Goal: Task Accomplishment & Management: Use online tool/utility

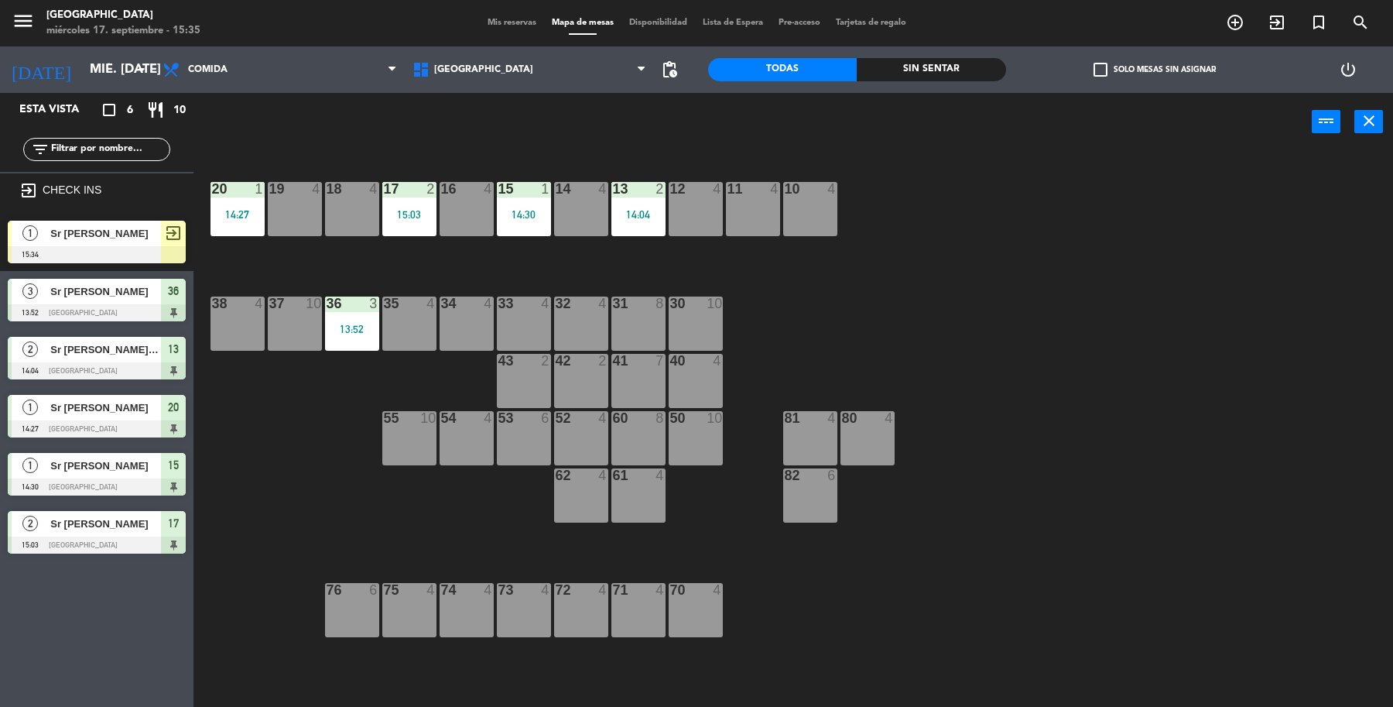
click at [115, 221] on div "Sr [PERSON_NAME]" at bounding box center [105, 234] width 112 height 26
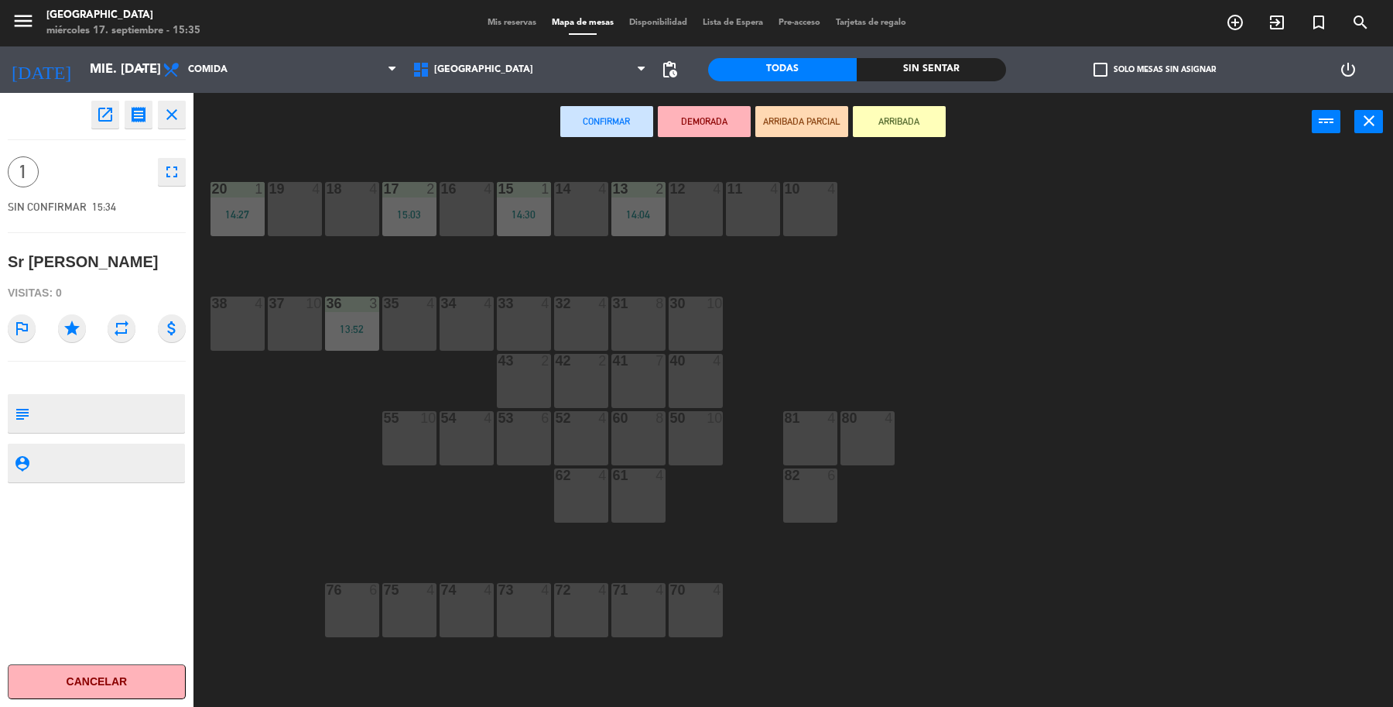
click at [821, 197] on div "10 4" at bounding box center [810, 209] width 54 height 54
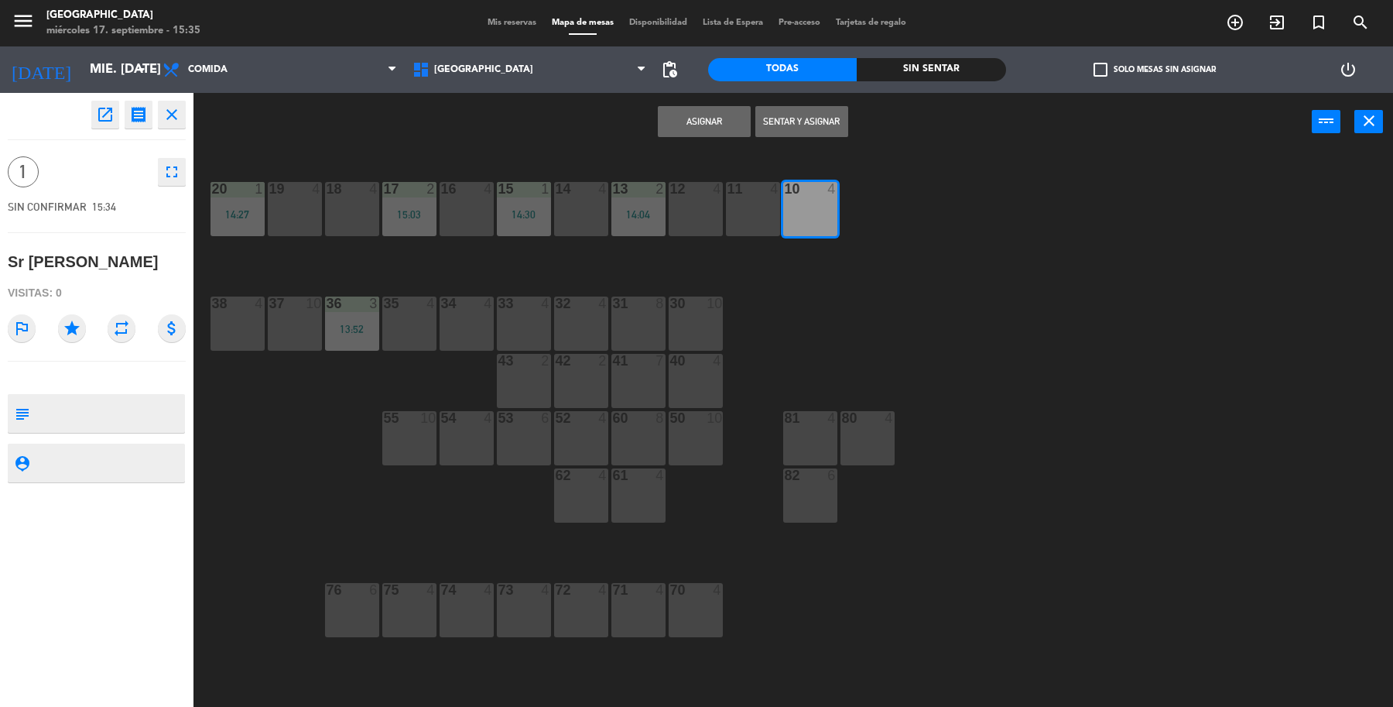
click at [798, 122] on button "Sentar y Asignar" at bounding box center [801, 121] width 93 height 31
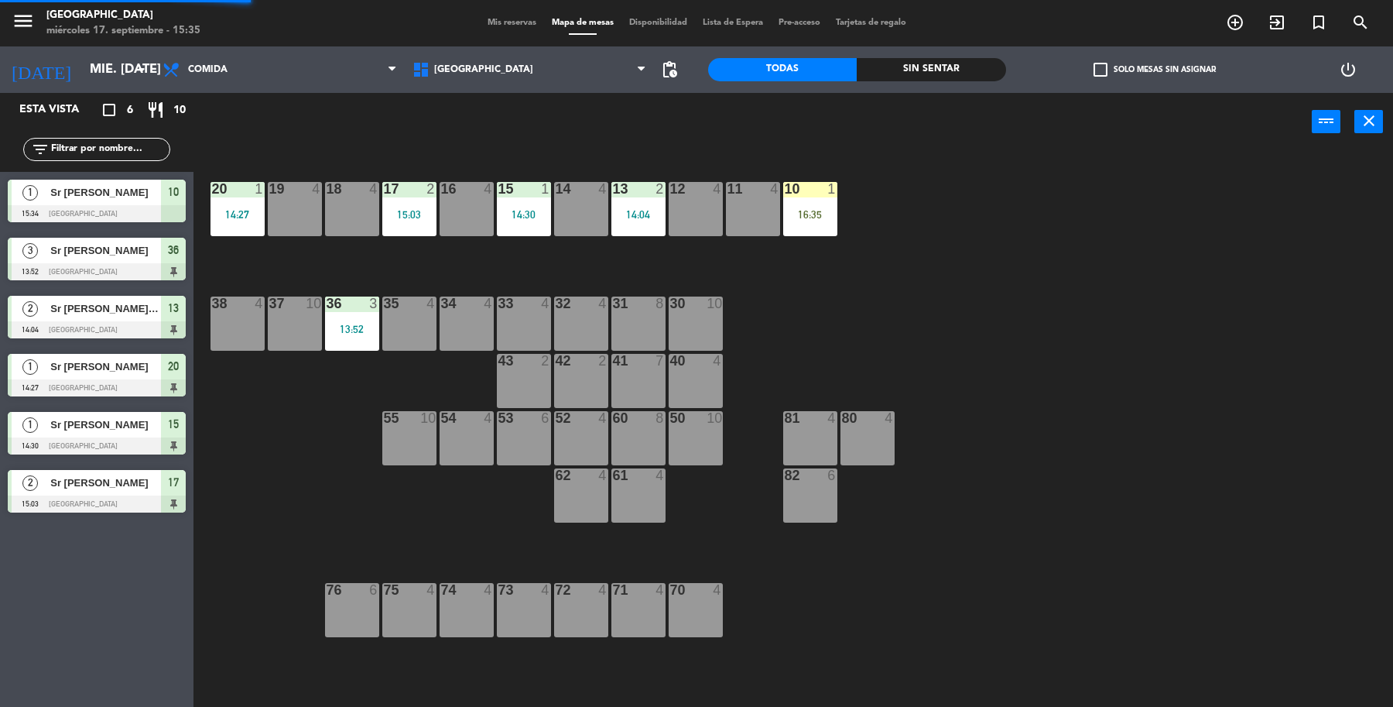
click at [1008, 206] on div "19 4 18 4 17 2 15:03 16 4 15 1 14:30 14 4 13 2 14:04 12 4 11 4 10 1 16:35 20 1 …" at bounding box center [800, 432] width 1186 height 556
drag, startPoint x: 349, startPoint y: 313, endPoint x: 358, endPoint y: 318, distance: 9.7
click at [349, 312] on div "36 3 13:52" at bounding box center [352, 323] width 54 height 54
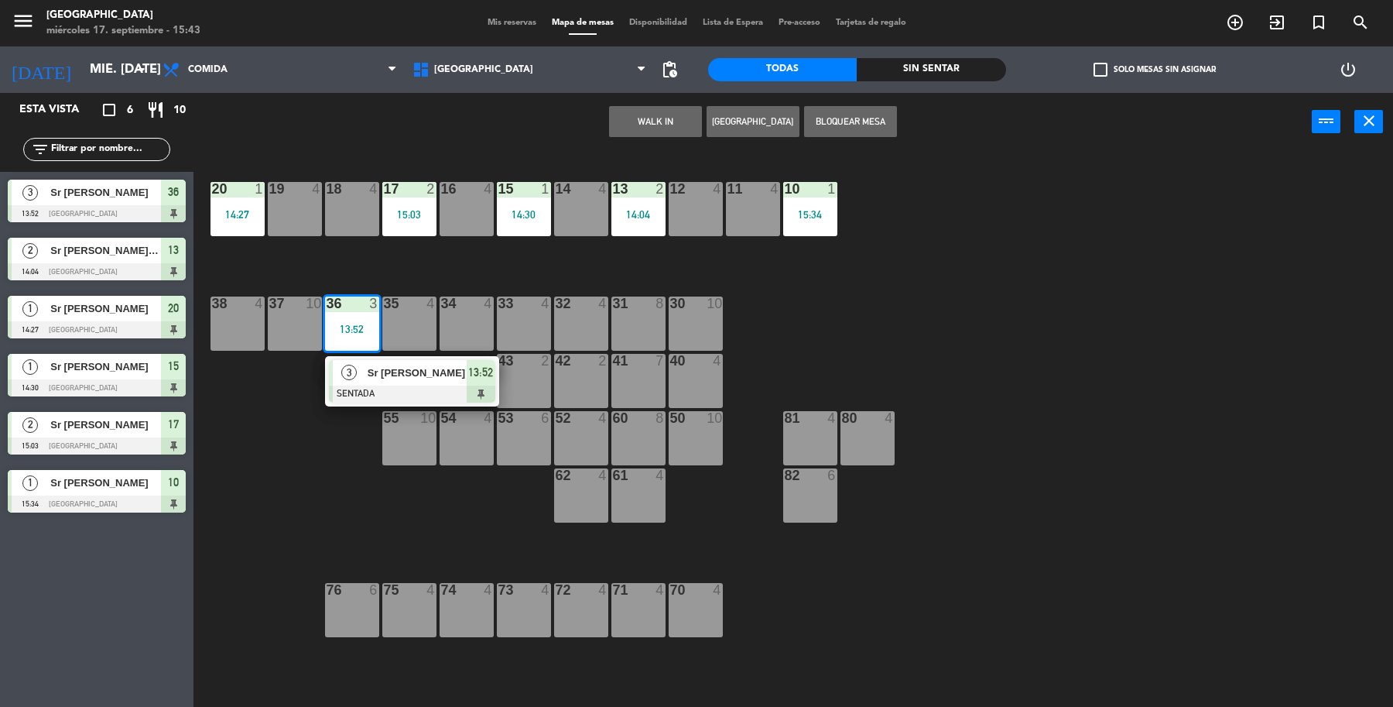
drag, startPoint x: 430, startPoint y: 354, endPoint x: 436, endPoint y: 366, distance: 13.8
click at [431, 358] on div "19 4 18 4 17 2 15:03 16 4 15 1 14:30 14 4 13 2 14:04 12 4 11 4 10 1 15:34 20 1 …" at bounding box center [800, 432] width 1186 height 556
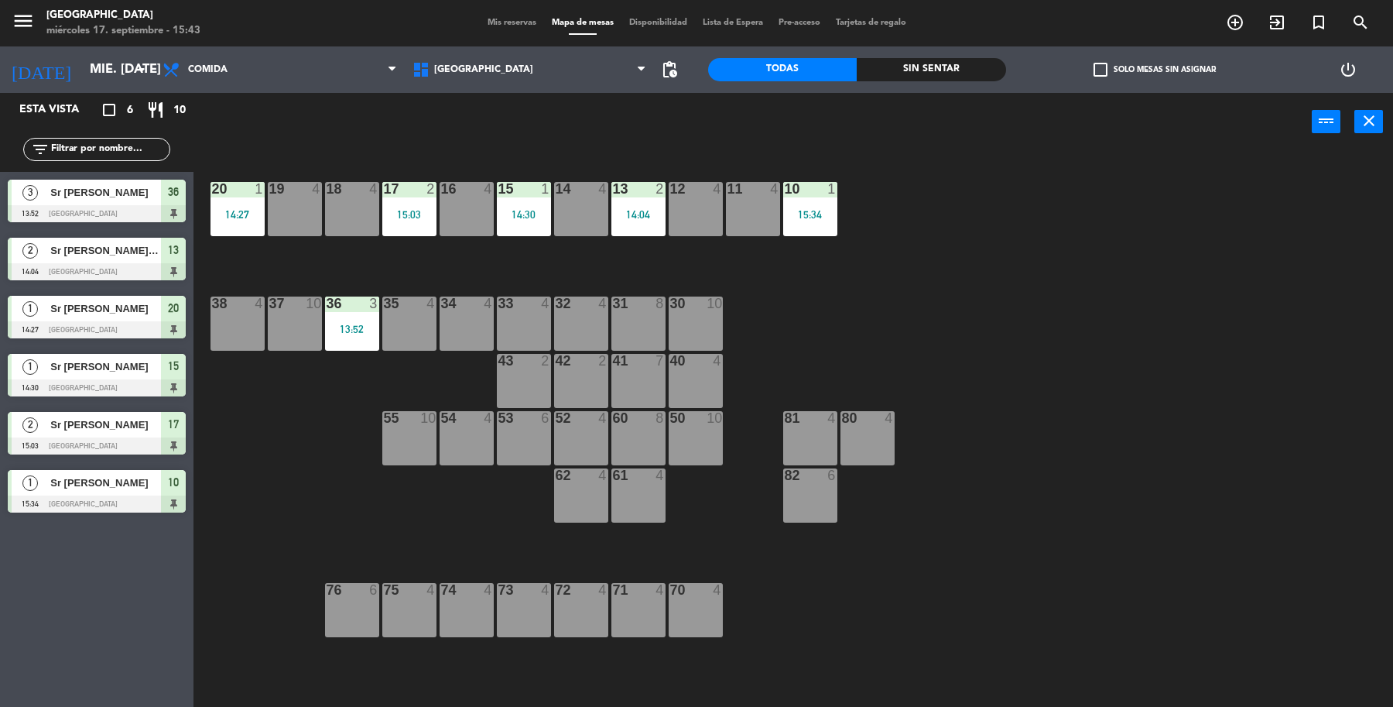
click at [353, 330] on div "13:52" at bounding box center [352, 329] width 54 height 11
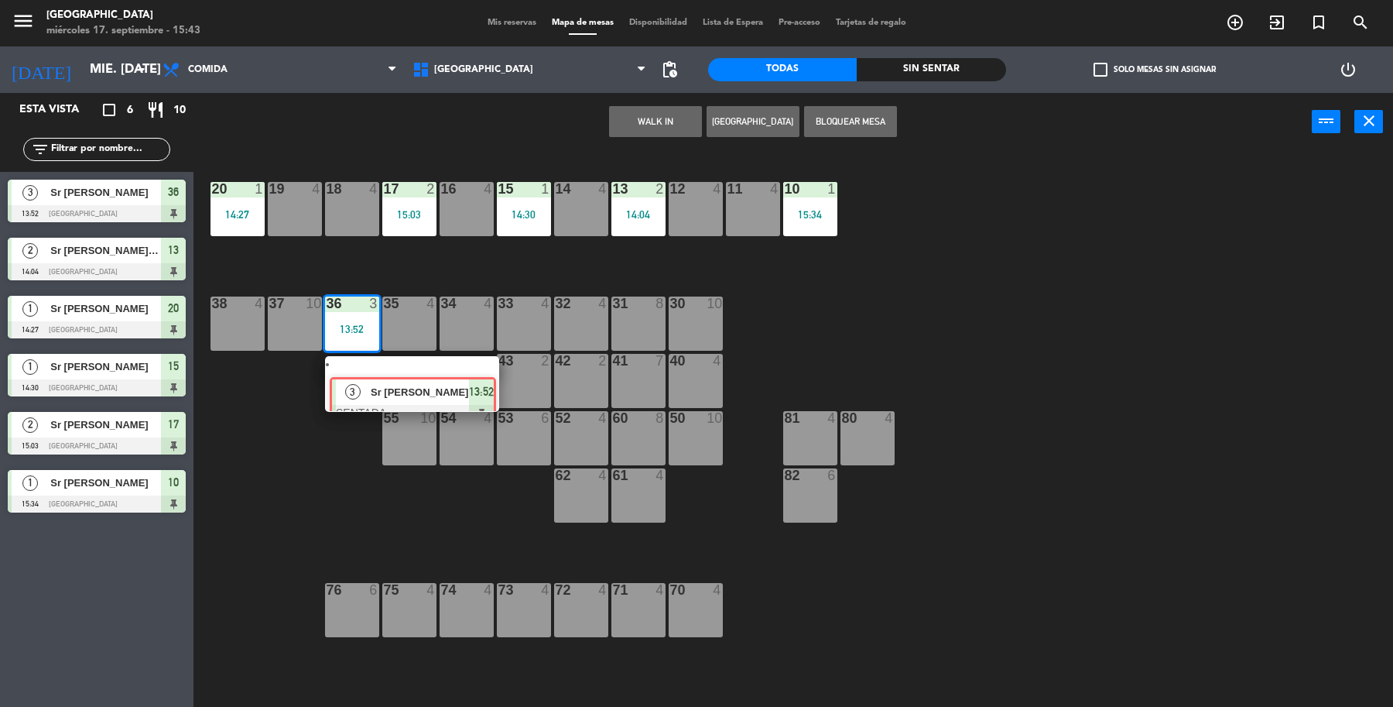
click at [391, 366] on div "3 Sr [PERSON_NAME] 13:52" at bounding box center [411, 384] width 197 height 56
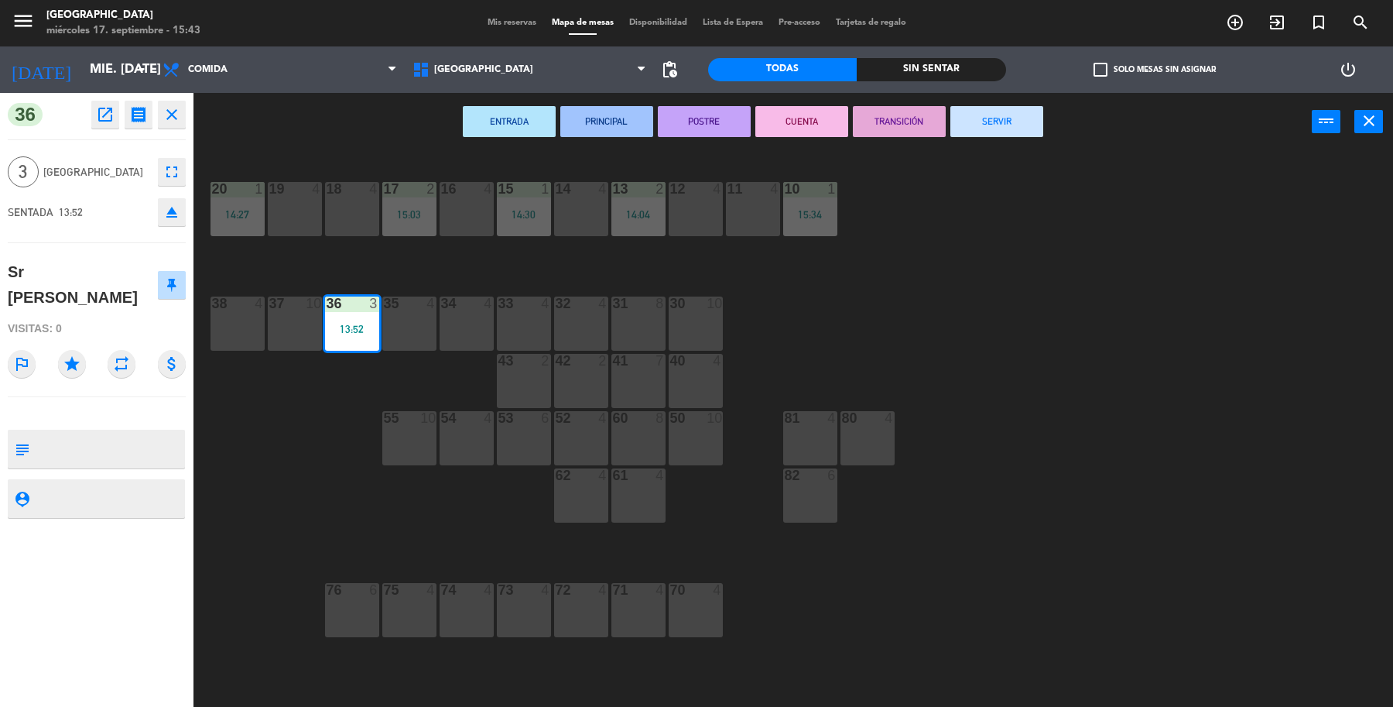
click at [995, 111] on button "SERVIR" at bounding box center [996, 121] width 93 height 31
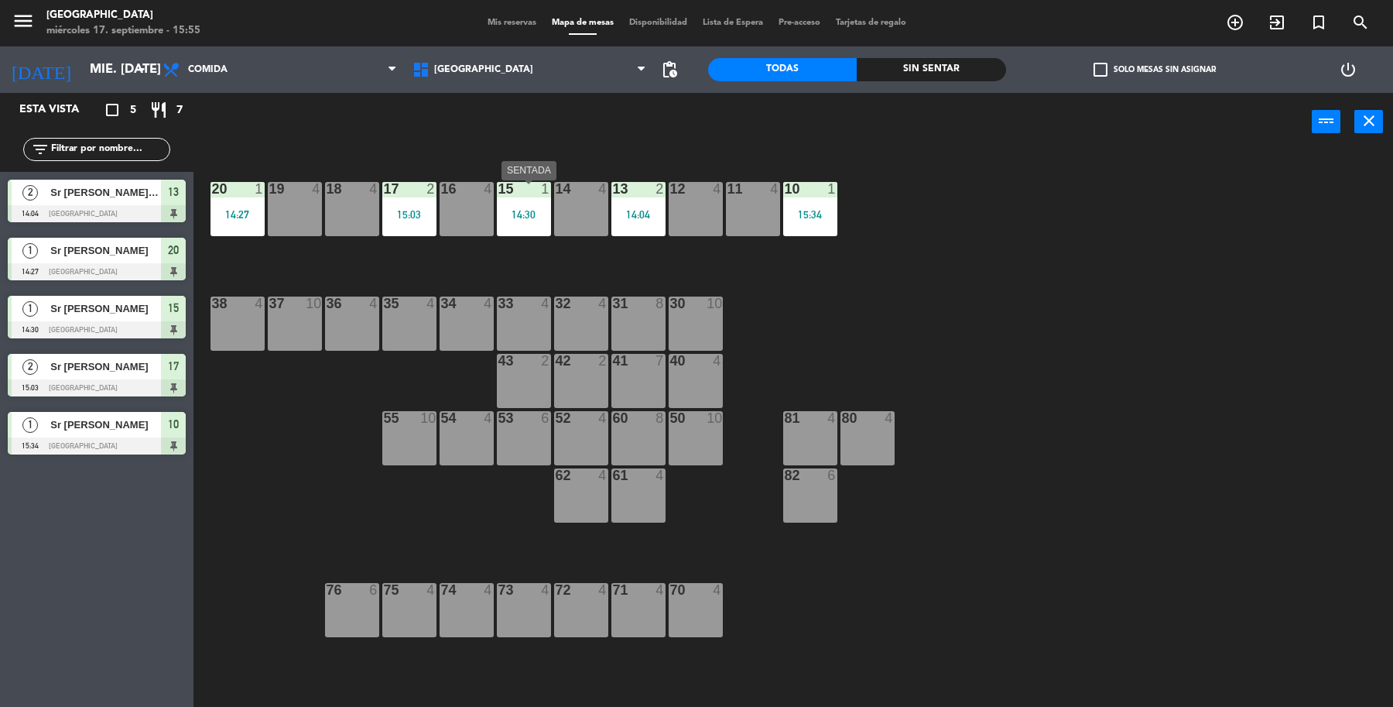
click at [522, 200] on div "15 1 14:30" at bounding box center [524, 209] width 54 height 54
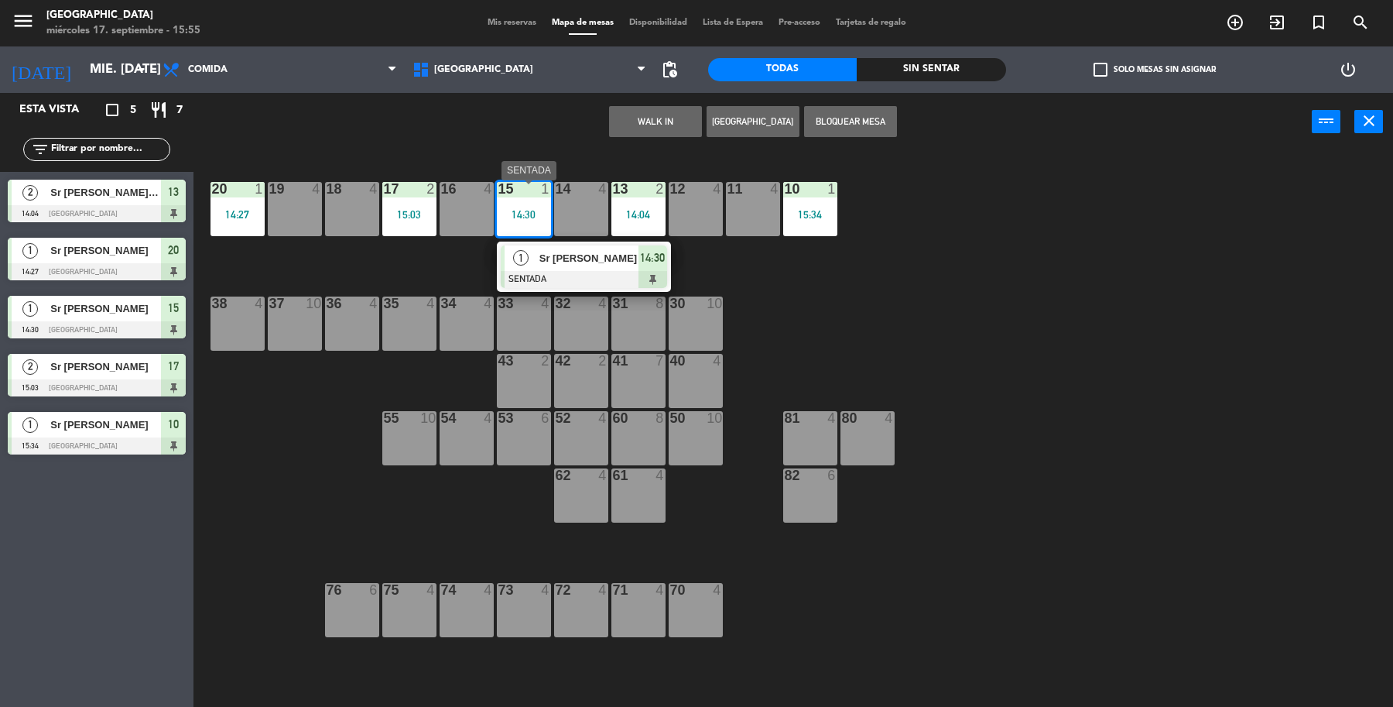
click at [573, 268] on div "Sr [PERSON_NAME]" at bounding box center [588, 258] width 101 height 26
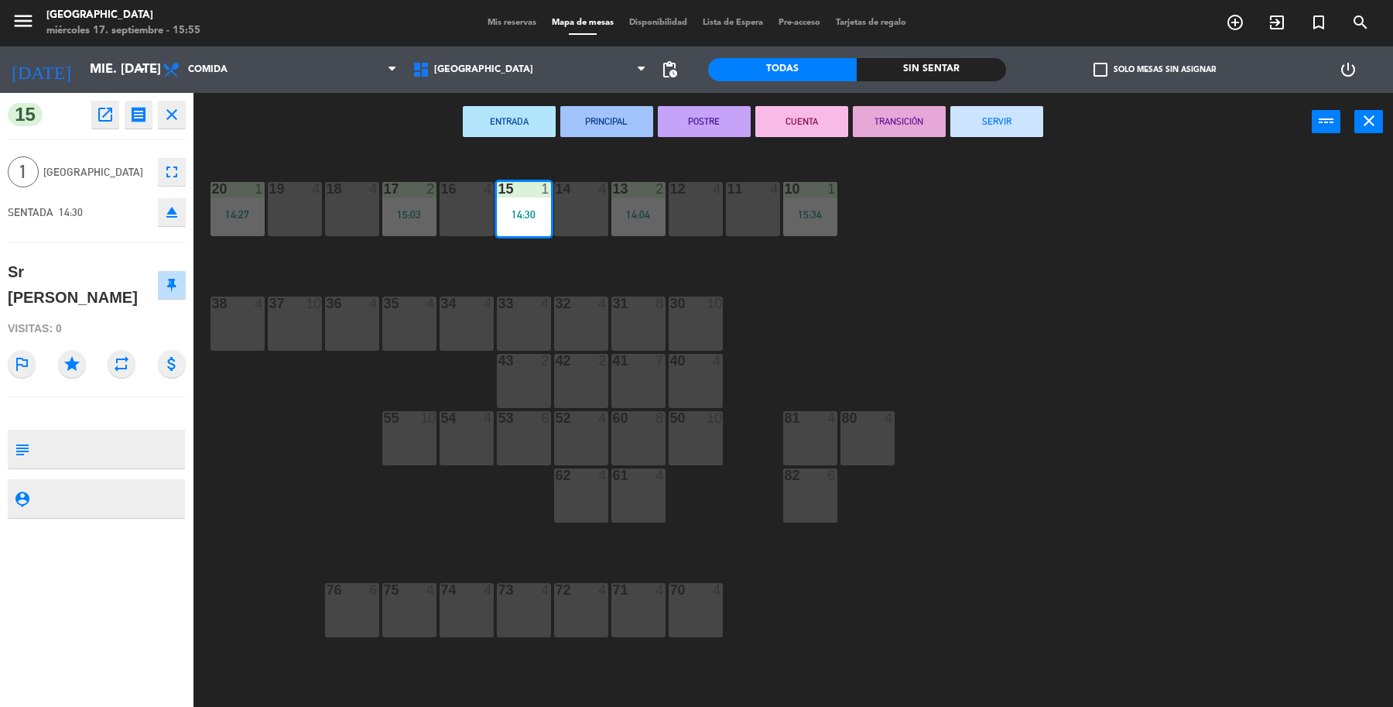
click at [989, 138] on div "ENTRADA PRINCIPAL POSTRE CUENTA TRANSICIÓN SERVIR power_input close" at bounding box center [752, 122] width 1118 height 59
drag, startPoint x: 989, startPoint y: 129, endPoint x: 936, endPoint y: 105, distance: 57.8
click at [937, 105] on div "ENTRADA PRINCIPAL POSTRE CUENTA TRANSICIÓN SERVIR power_input close" at bounding box center [752, 122] width 1118 height 59
click at [1028, 118] on button "SERVIR" at bounding box center [996, 121] width 93 height 31
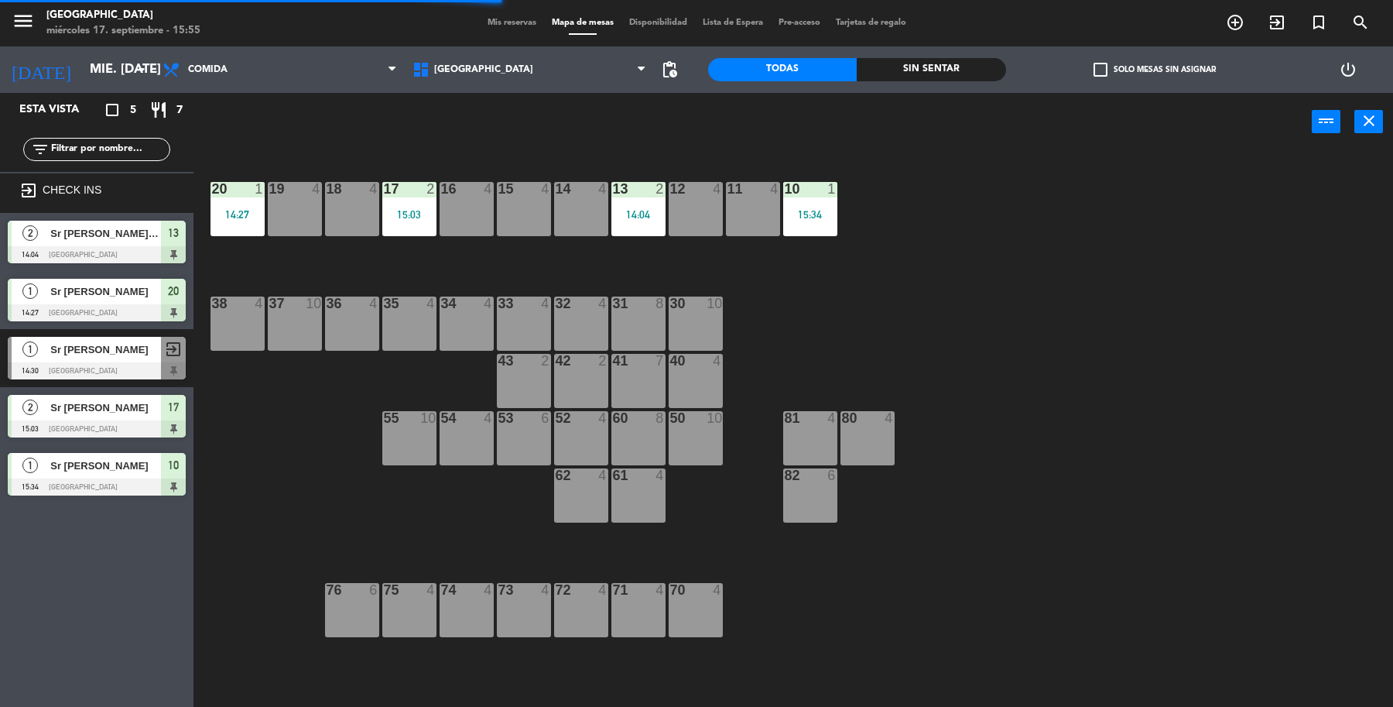
click at [1031, 334] on div "19 4 18 4 17 2 15:03 16 4 15 4 14 4 13 2 14:04 12 4 11 4 10 1 15:34 20 1 14:27 …" at bounding box center [800, 432] width 1186 height 556
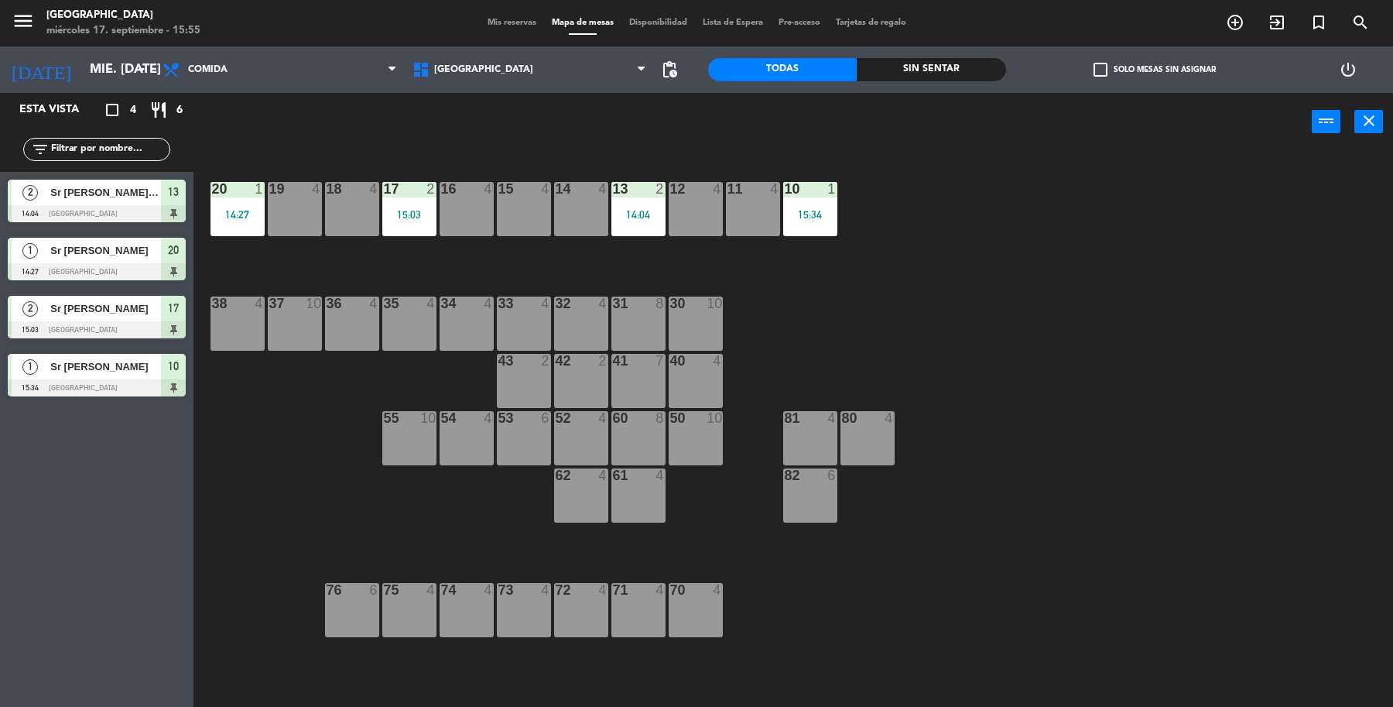
click at [1281, 20] on icon "exit_to_app" at bounding box center [1277, 22] width 19 height 19
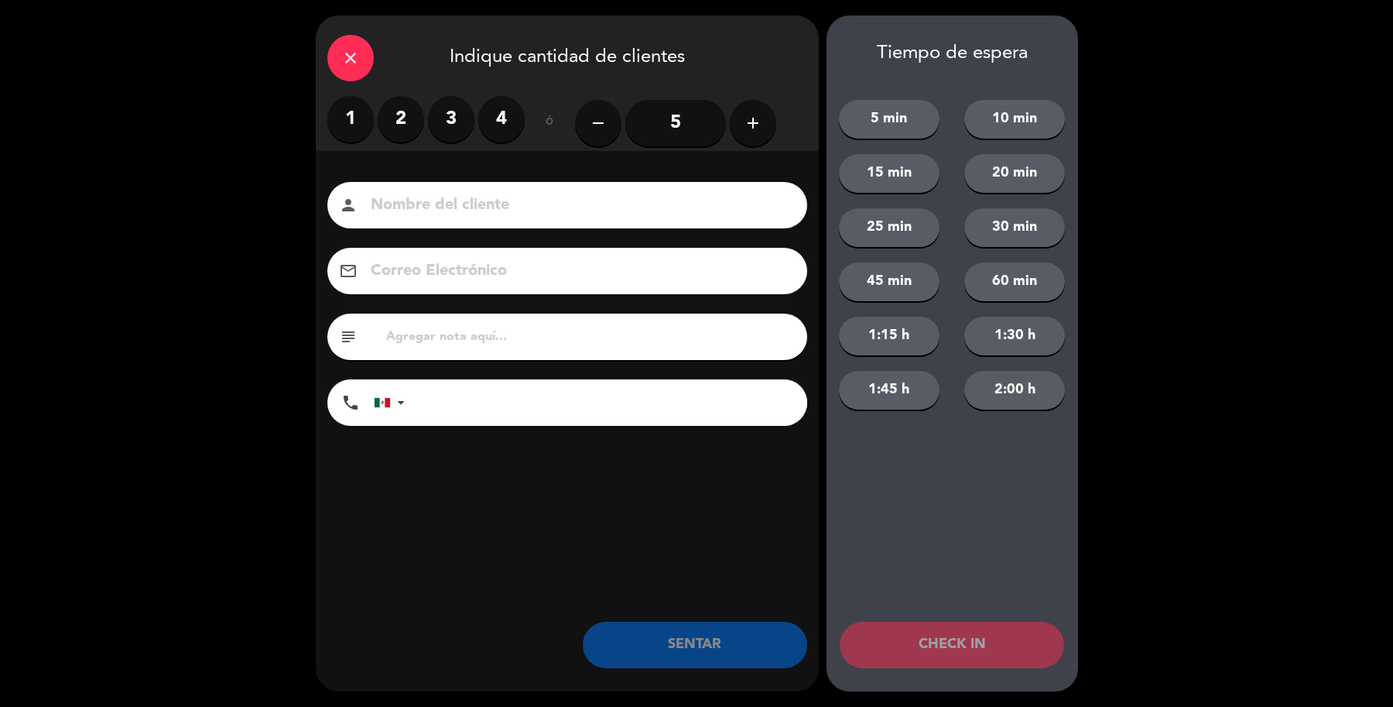
click at [402, 132] on label "2" at bounding box center [401, 119] width 46 height 46
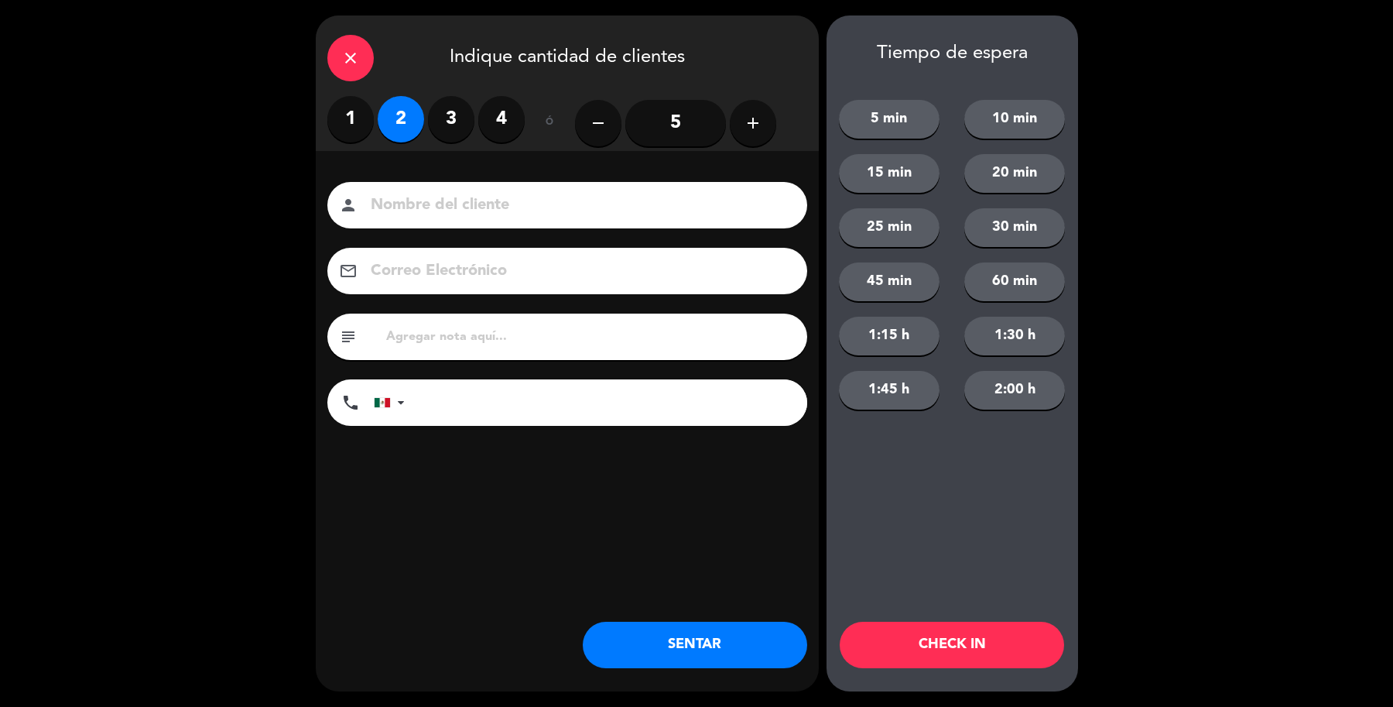
click at [433, 218] on div "person" at bounding box center [567, 205] width 480 height 46
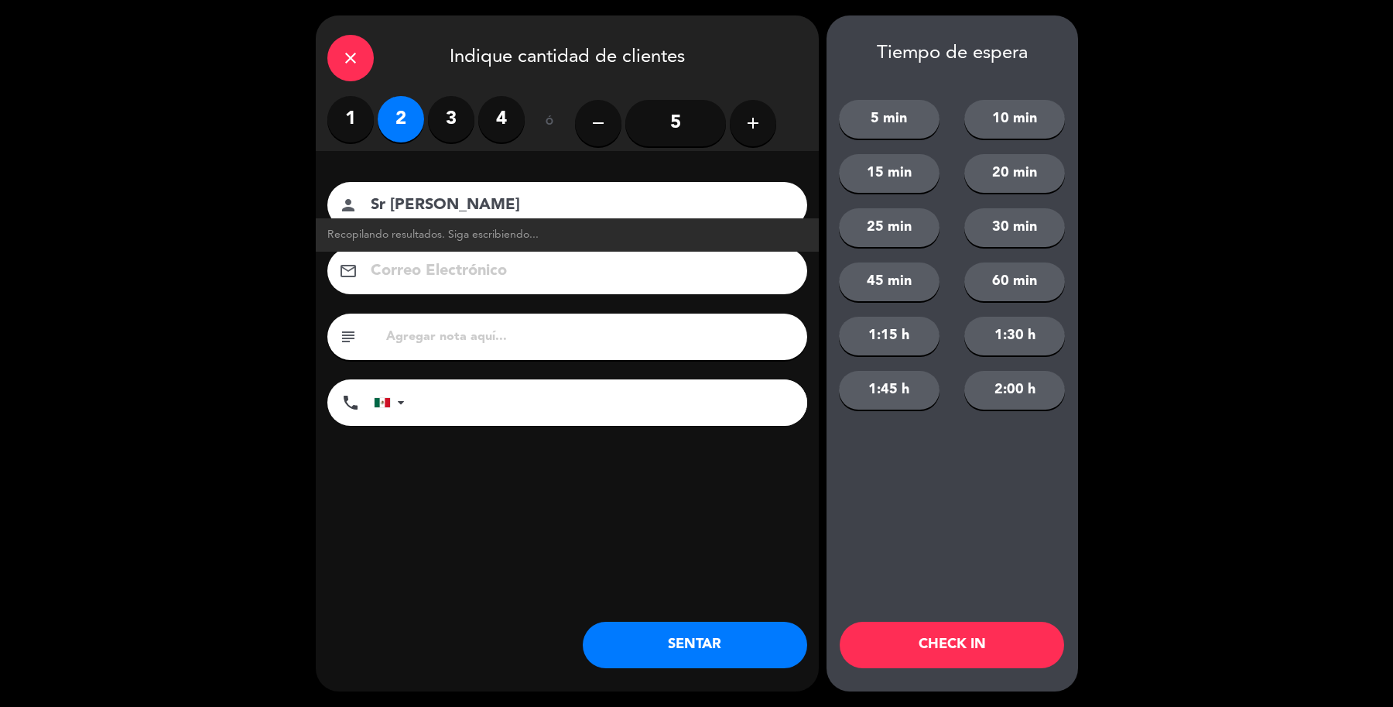
type input "Sr [PERSON_NAME]"
drag, startPoint x: 690, startPoint y: 638, endPoint x: 722, endPoint y: 635, distance: 32.7
click at [707, 635] on button "SENTAR" at bounding box center [695, 644] width 224 height 46
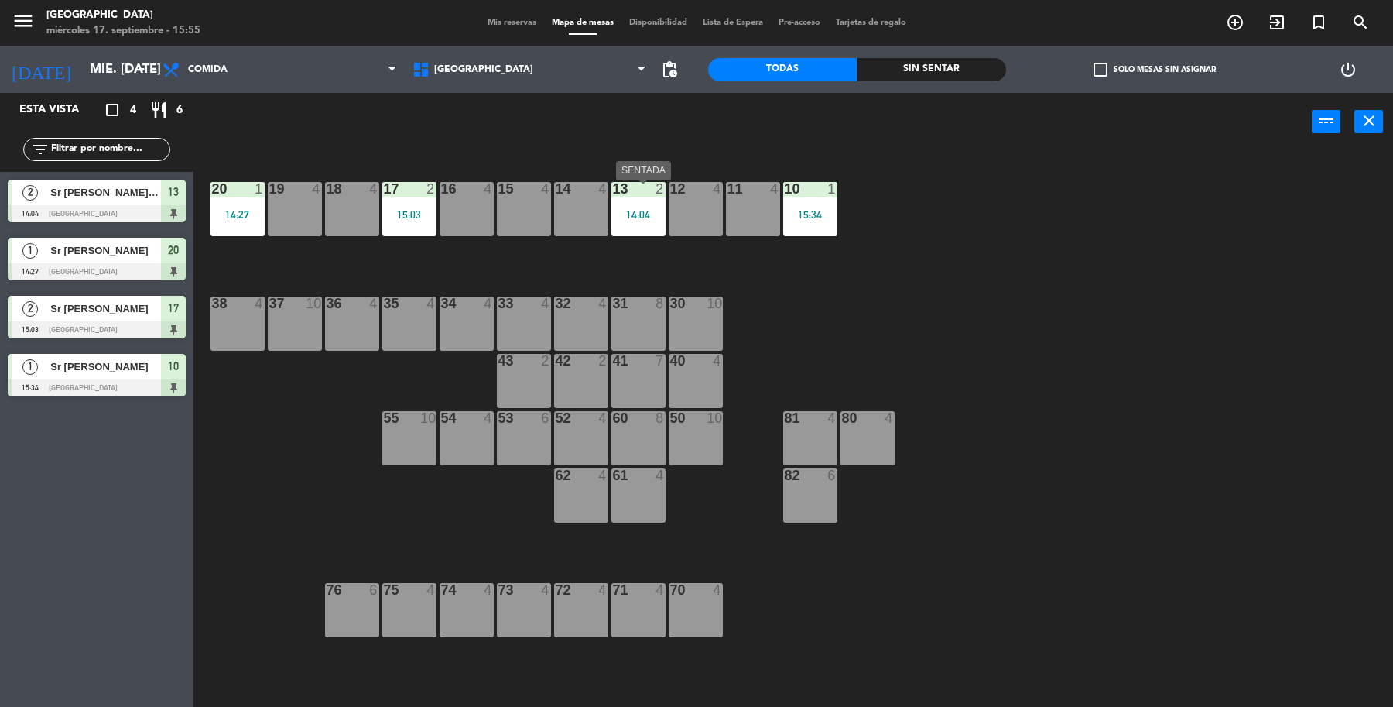
click at [647, 230] on div "13 2 14:04" at bounding box center [638, 209] width 54 height 54
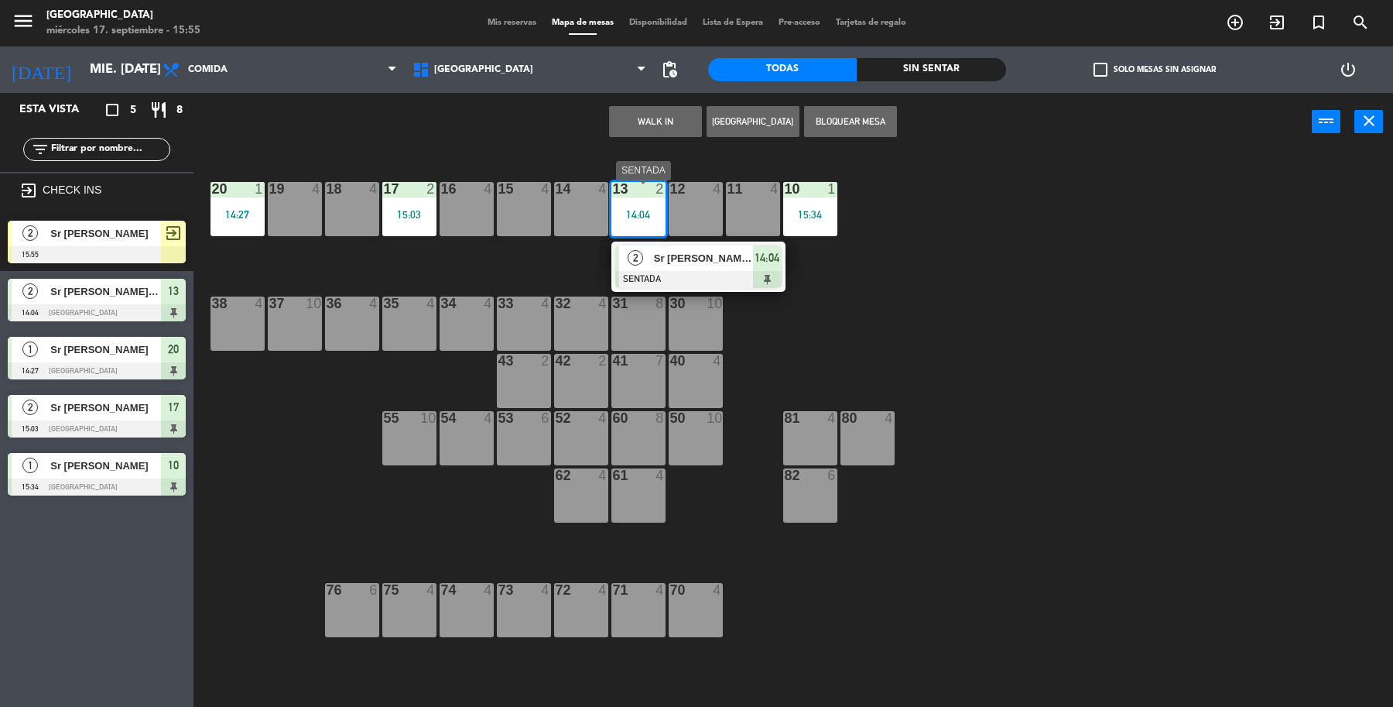
click at [686, 279] on div at bounding box center [698, 279] width 166 height 17
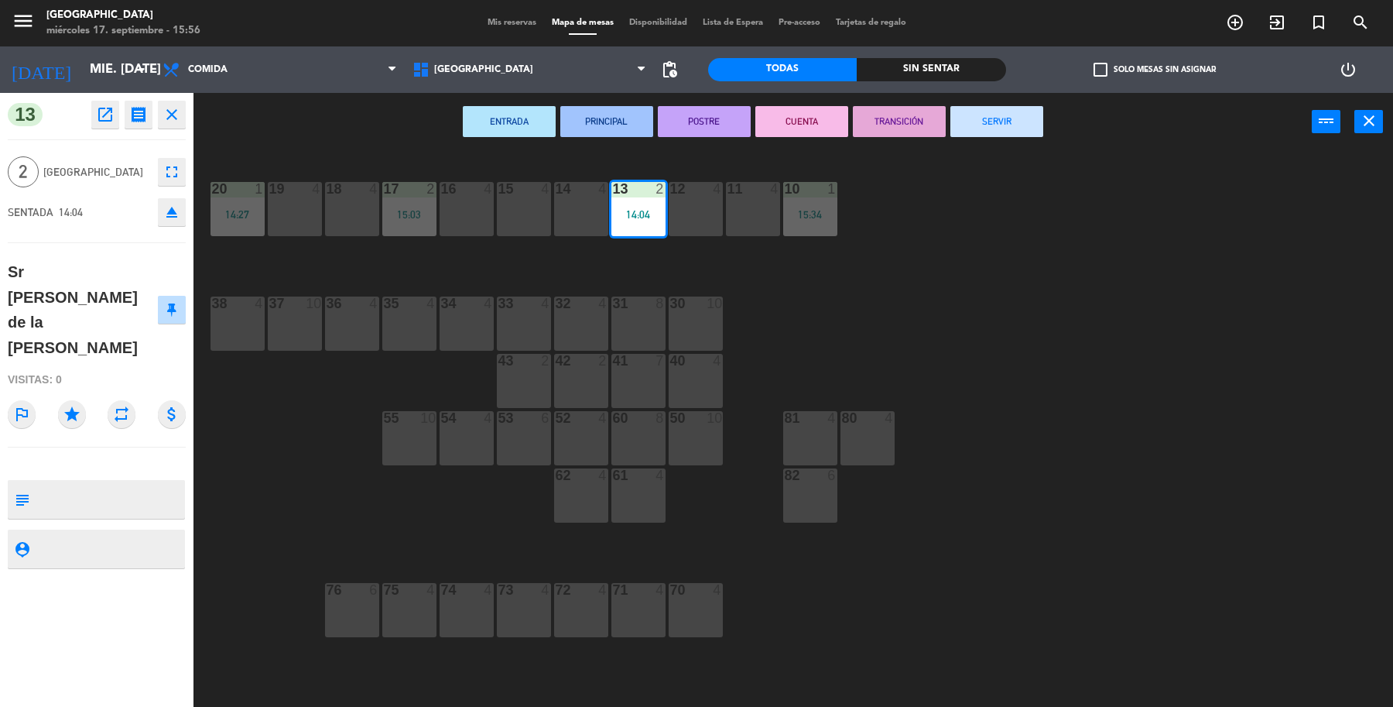
click at [976, 125] on button "SERVIR" at bounding box center [996, 121] width 93 height 31
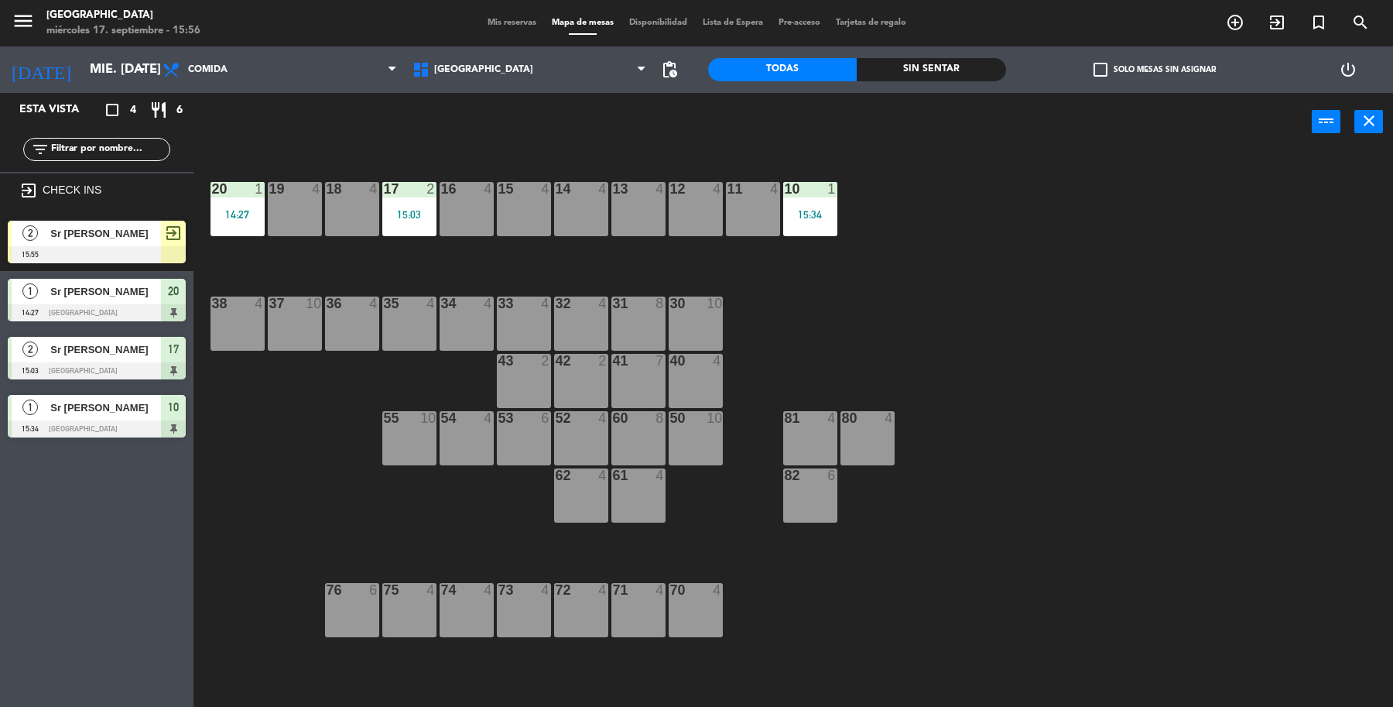
click at [1275, 20] on icon "exit_to_app" at bounding box center [1277, 22] width 19 height 19
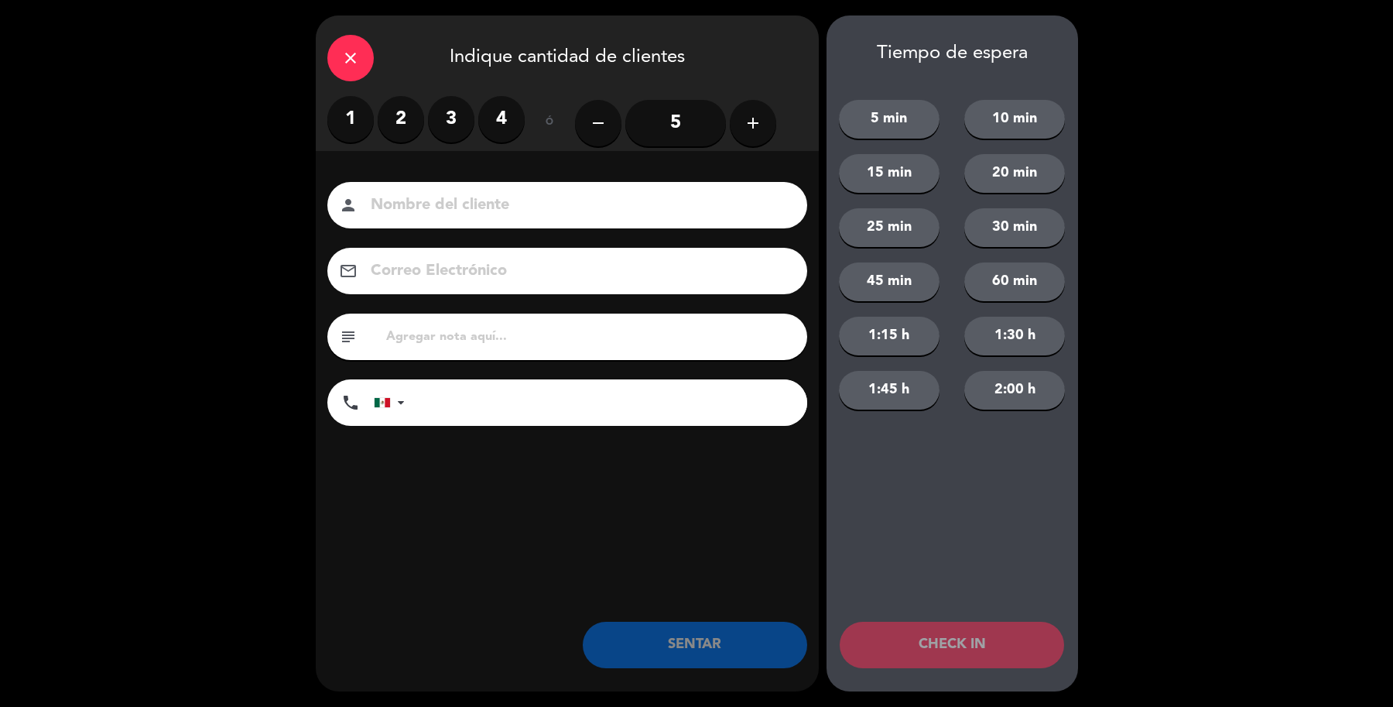
click at [436, 121] on label "3" at bounding box center [451, 119] width 46 height 46
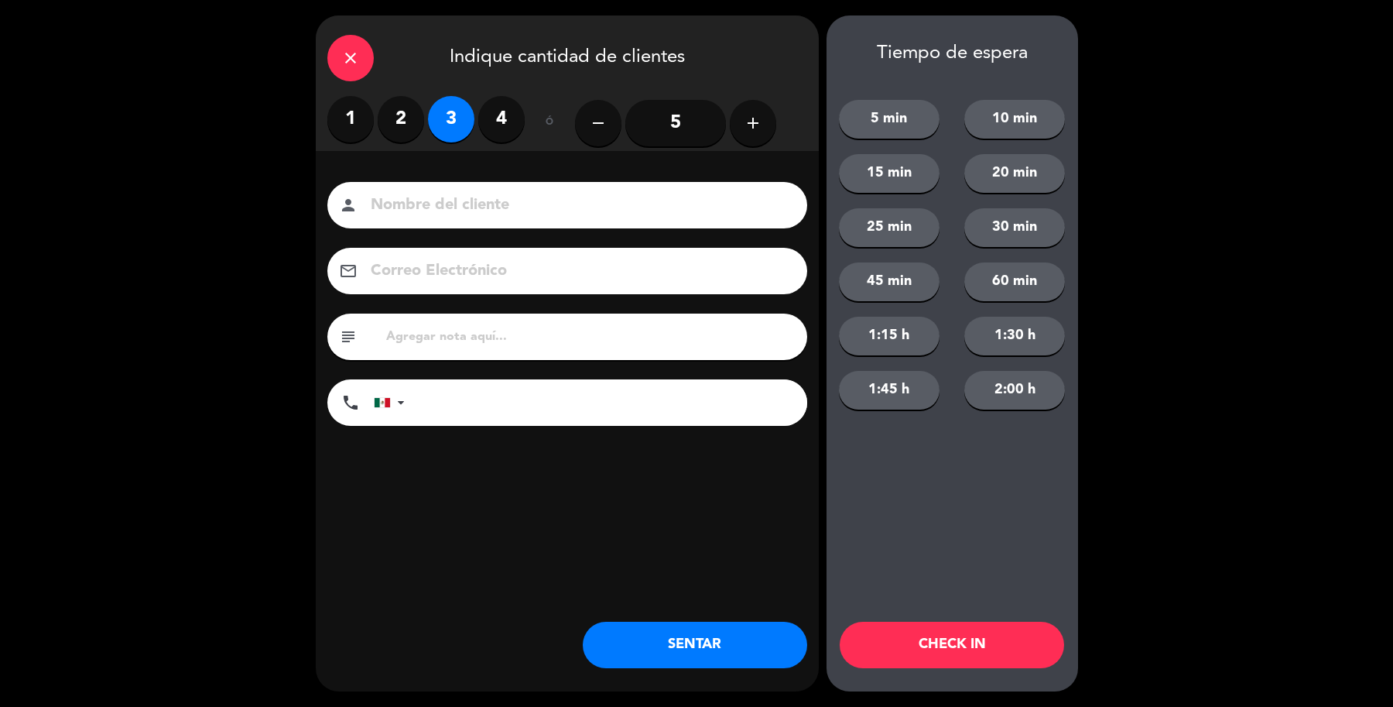
click at [458, 211] on input at bounding box center [578, 205] width 418 height 27
type input "Sr [PERSON_NAME]"
click at [679, 643] on button "SENTAR" at bounding box center [695, 644] width 224 height 46
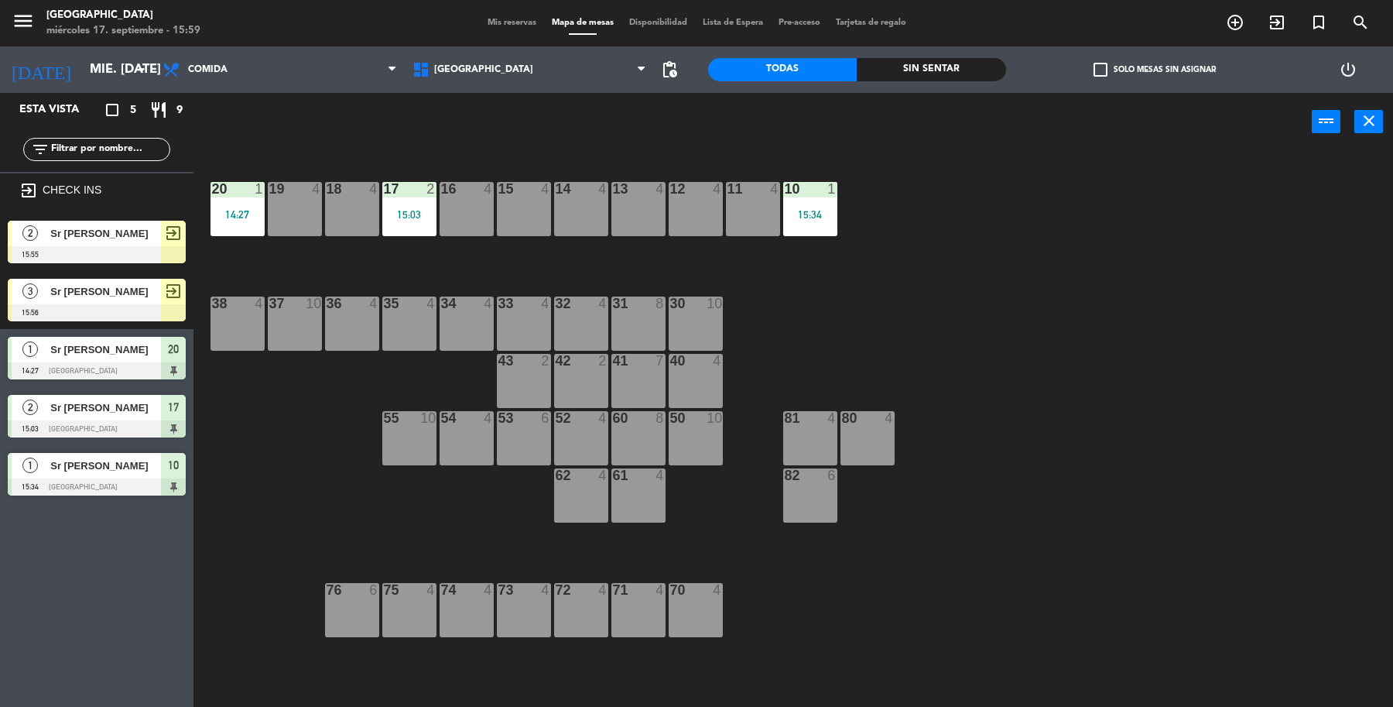
click at [157, 231] on span "Sr [PERSON_NAME]" at bounding box center [105, 233] width 111 height 16
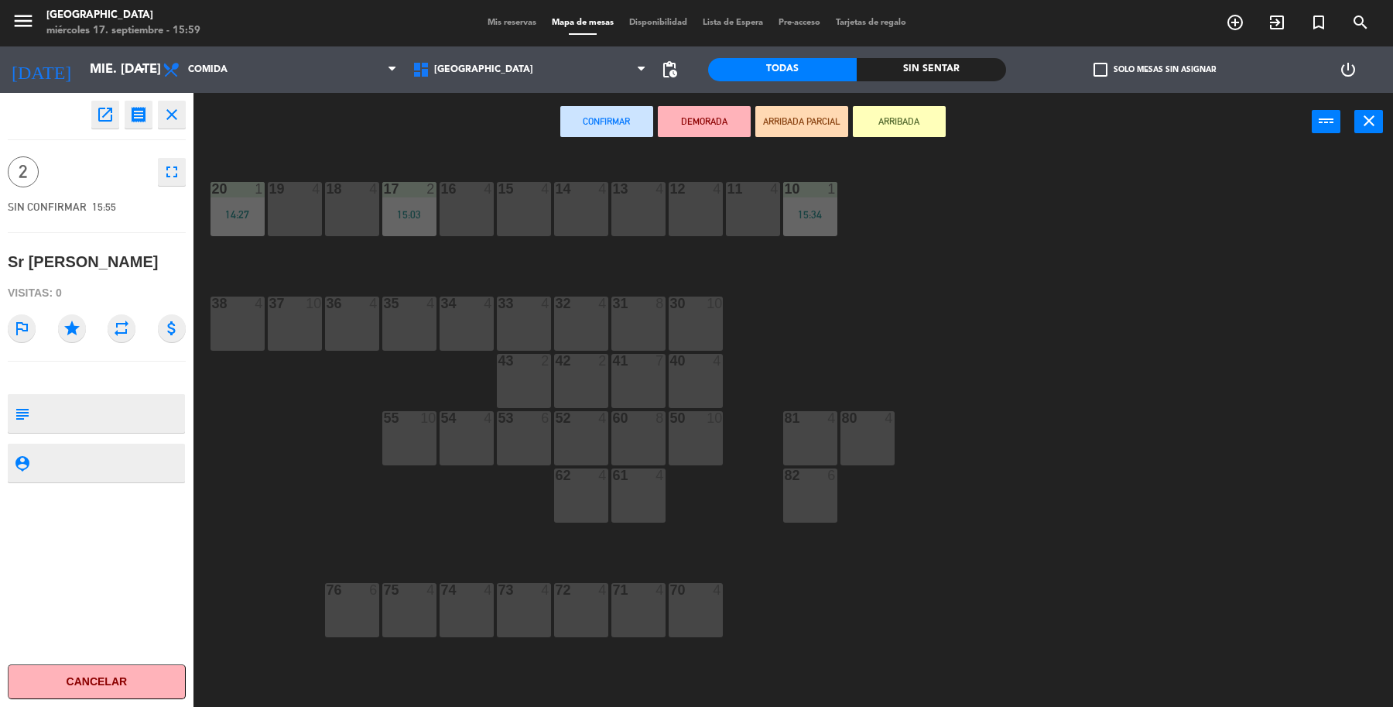
drag, startPoint x: 639, startPoint y: 204, endPoint x: 646, endPoint y: 200, distance: 8.0
click at [640, 204] on div "13 4" at bounding box center [638, 209] width 54 height 54
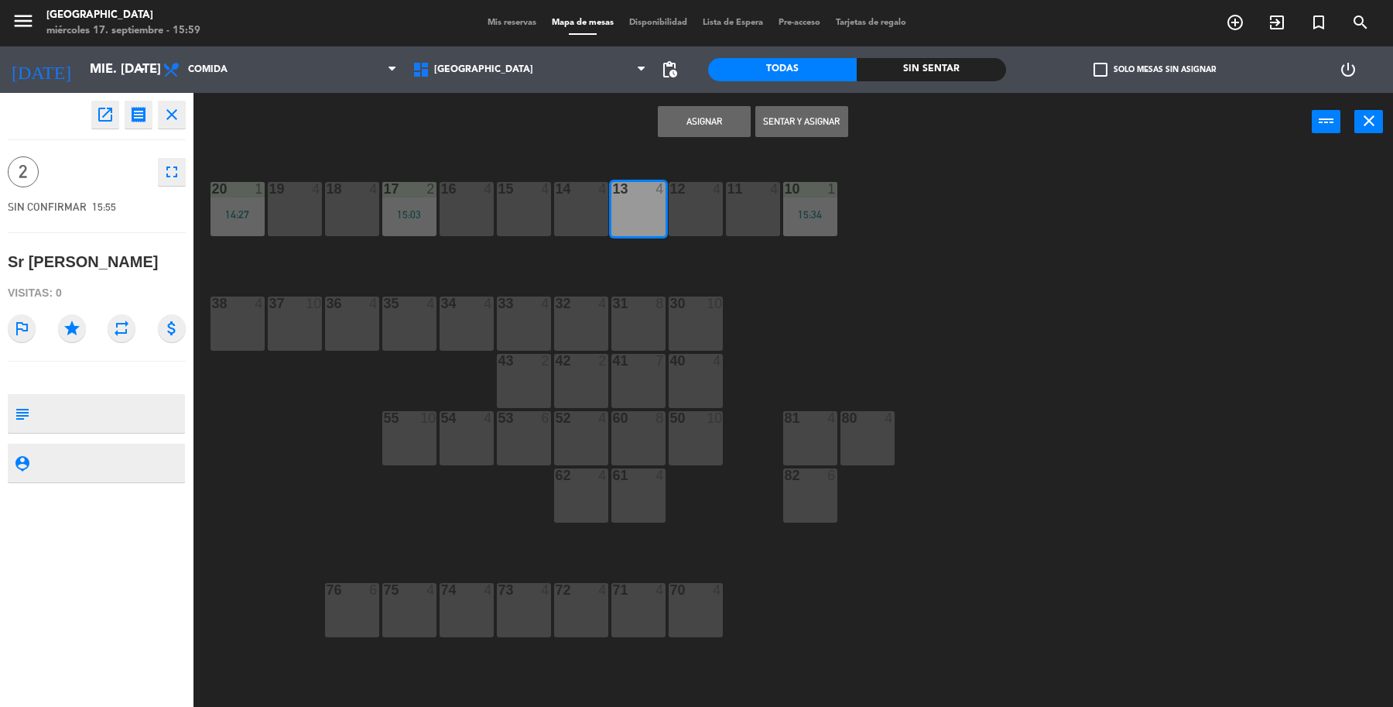
click at [794, 122] on button "Sentar y Asignar" at bounding box center [801, 121] width 93 height 31
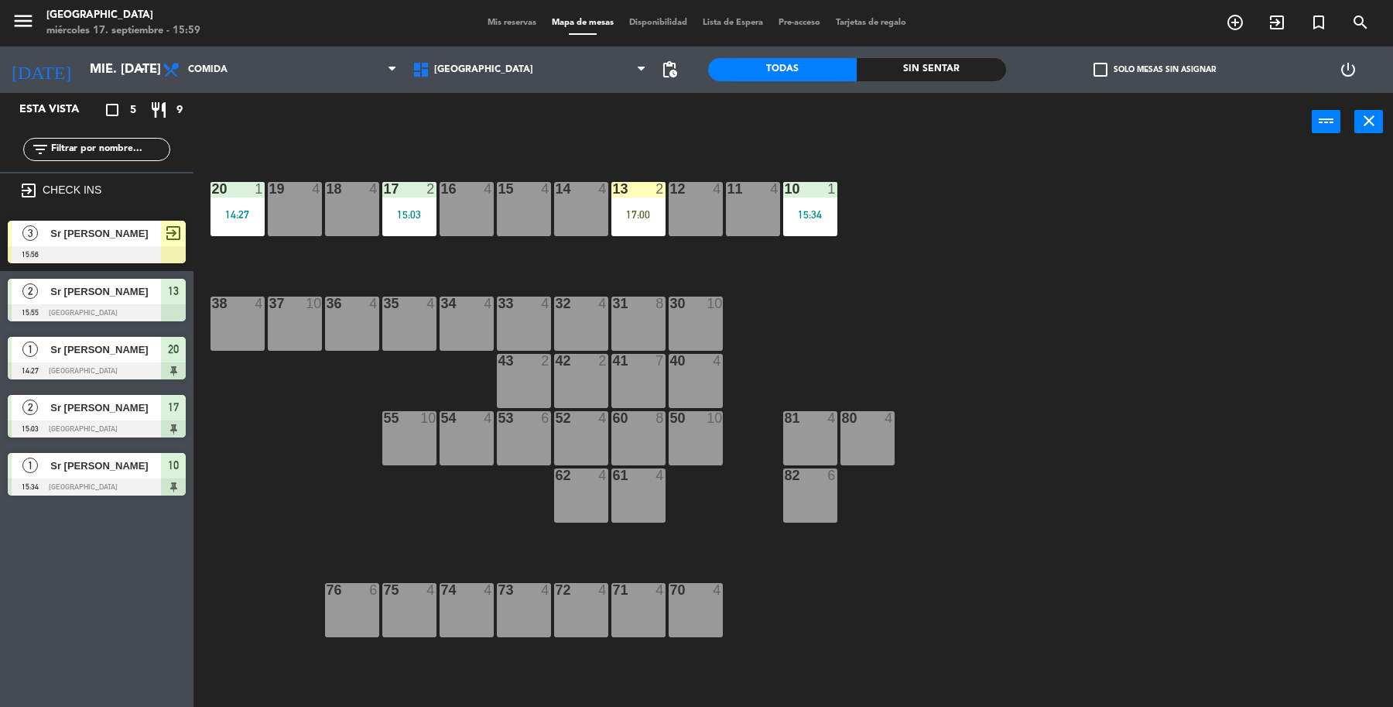
click at [1151, 288] on div "19 4 18 4 17 2 15:03 16 4 15 4 14 4 13 2 17:00 12 4 11 4 10 1 15:34 20 1 14:27 …" at bounding box center [800, 432] width 1186 height 556
click at [957, 227] on div "19 4 18 4 17 2 15:03 16 4 15 4 14 4 13 2 15:55 12 4 11 4 10 1 15:34 20 1 14:27 …" at bounding box center [800, 432] width 1186 height 556
click at [129, 233] on span "Sr [PERSON_NAME]" at bounding box center [105, 233] width 111 height 16
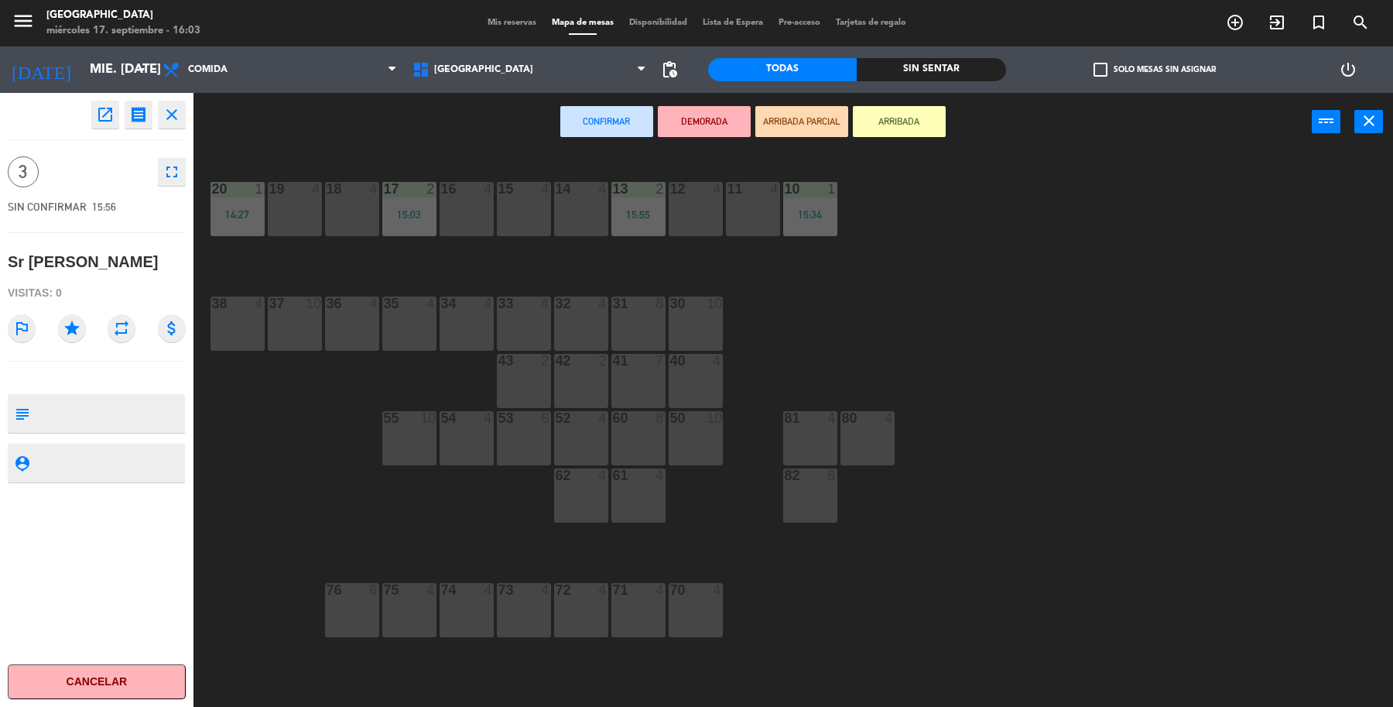
click at [753, 214] on div "11 4" at bounding box center [753, 209] width 54 height 54
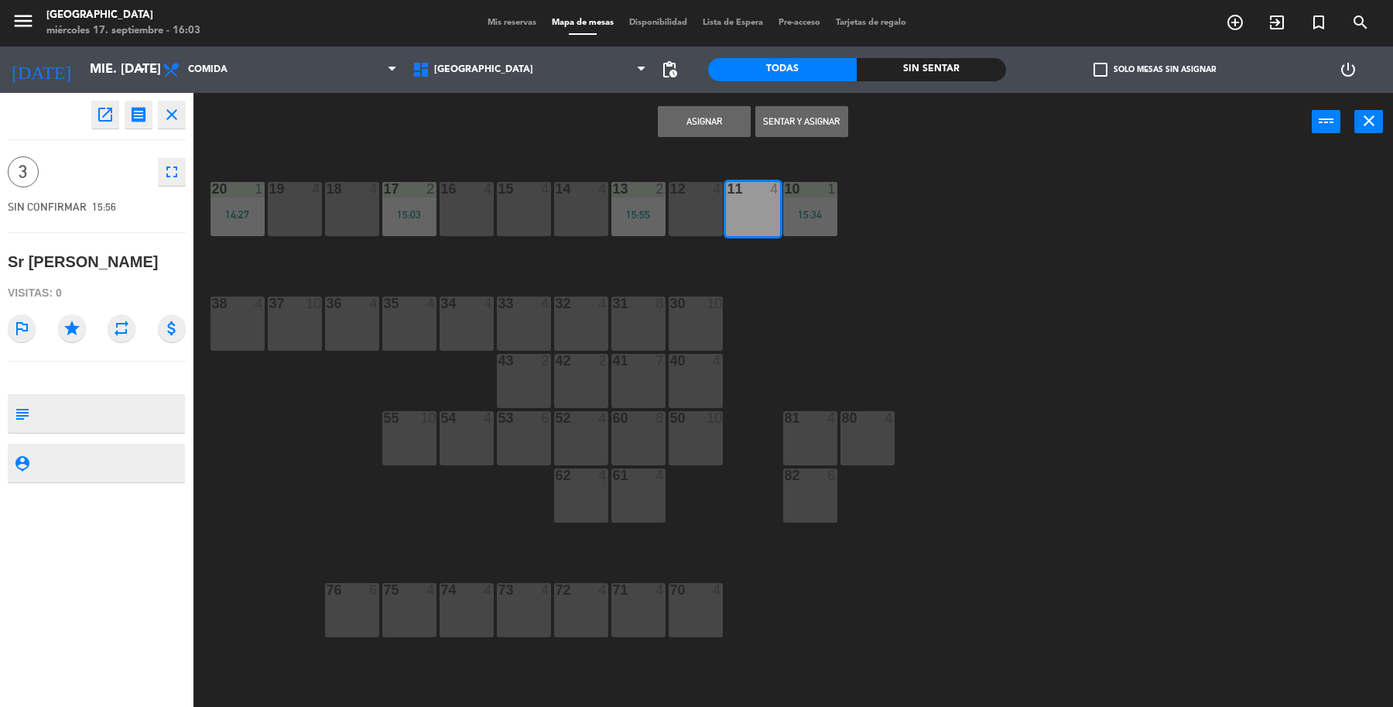
click at [810, 111] on button "Sentar y Asignar" at bounding box center [801, 121] width 93 height 31
